Goal: Task Accomplishment & Management: Manage account settings

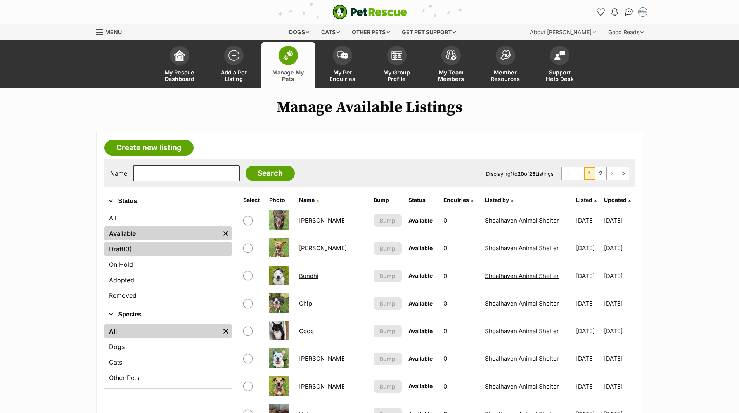
click at [112, 249] on link "Draft (3) Items" at bounding box center [167, 249] width 127 height 14
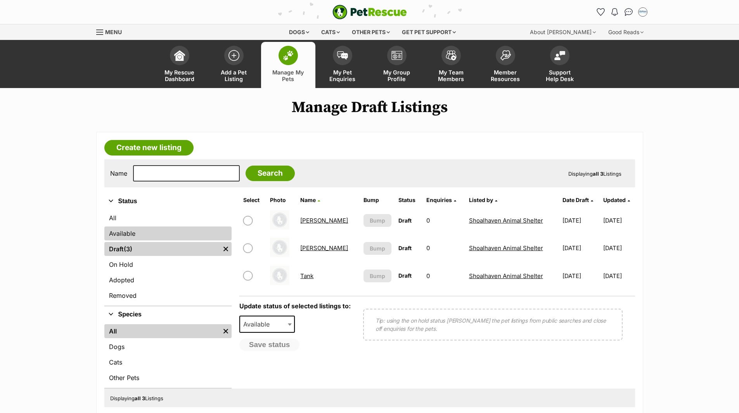
click at [116, 236] on link "Available" at bounding box center [167, 233] width 127 height 14
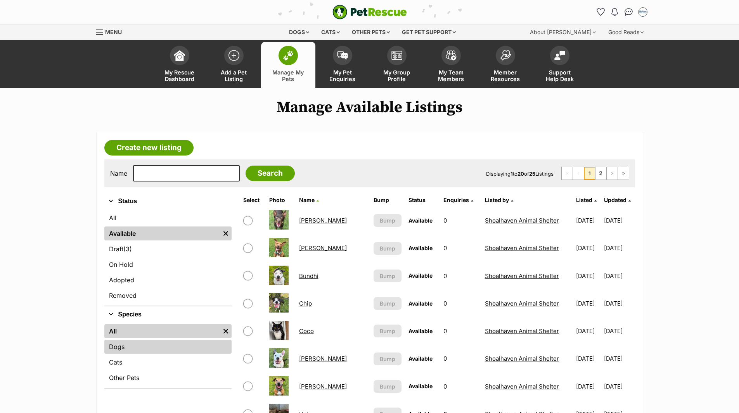
click at [123, 346] on link "Dogs" at bounding box center [167, 347] width 127 height 14
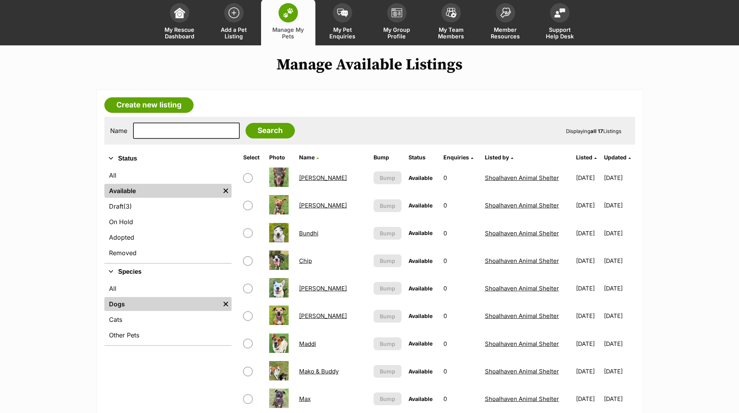
scroll to position [39, 0]
